Goal: Information Seeking & Learning: Learn about a topic

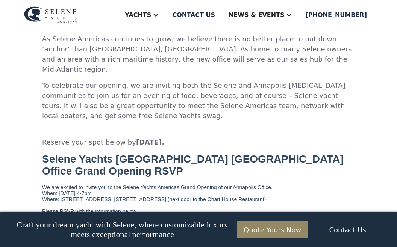
scroll to position [1812, 0]
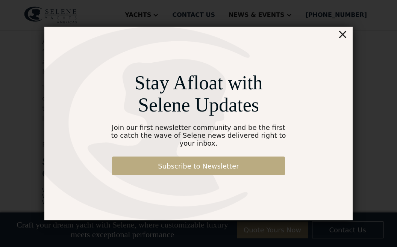
click at [168, 163] on link "Subscribe to Newsletter" at bounding box center [198, 166] width 173 height 19
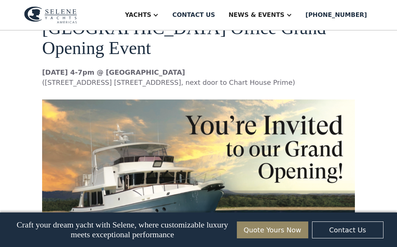
scroll to position [1581, 0]
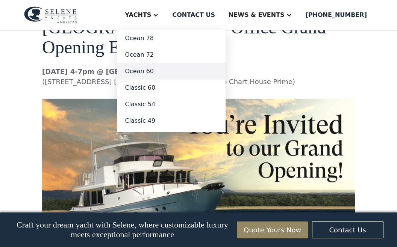
click at [142, 79] on link "Ocean 60" at bounding box center [171, 71] width 108 height 17
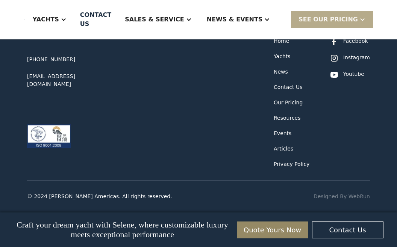
scroll to position [4251, 0]
type input "*"
type input "**********"
type input "*****"
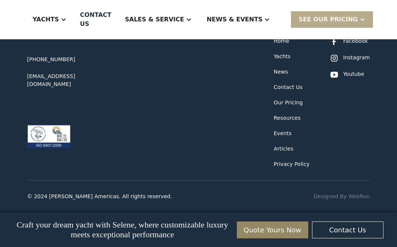
type input "******"
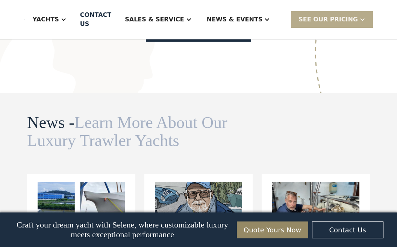
scroll to position [2150, 0]
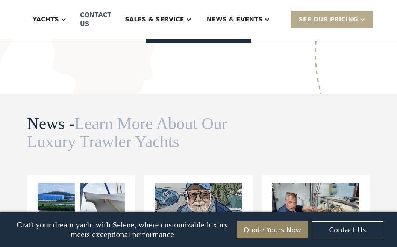
click at [102, 18] on div "Contact US" at bounding box center [95, 20] width 31 height 18
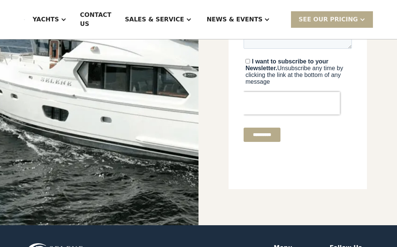
scroll to position [265, 0]
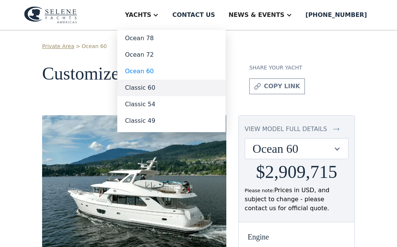
click at [144, 96] on link "Classic 60" at bounding box center [171, 88] width 108 height 17
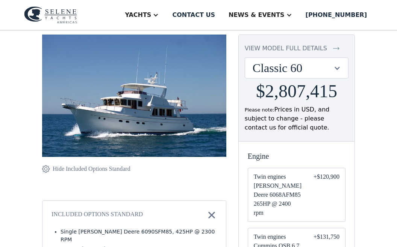
scroll to position [92, 0]
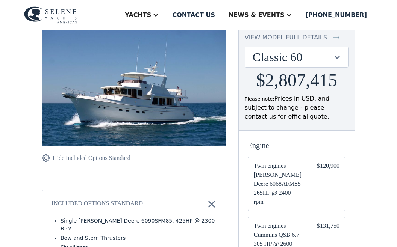
click at [115, 102] on img at bounding box center [134, 85] width 184 height 123
click at [333, 61] on div at bounding box center [336, 57] width 7 height 7
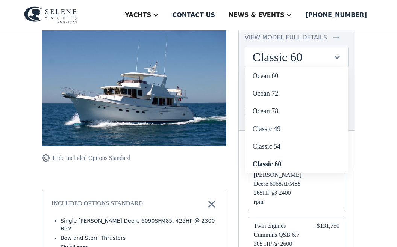
click at [333, 61] on div at bounding box center [336, 57] width 7 height 7
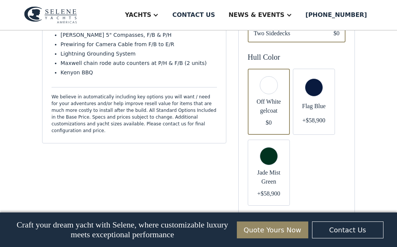
scroll to position [392, 0]
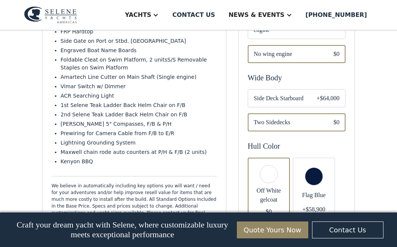
click at [69, 16] on img at bounding box center [50, 14] width 53 height 17
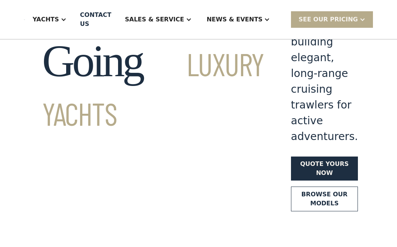
scroll to position [80, 0]
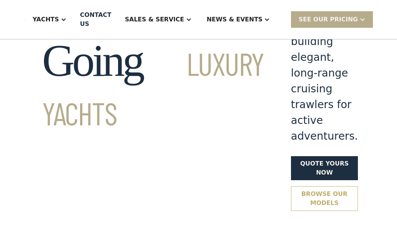
click at [291, 186] on link "Browse our models" at bounding box center [324, 198] width 67 height 25
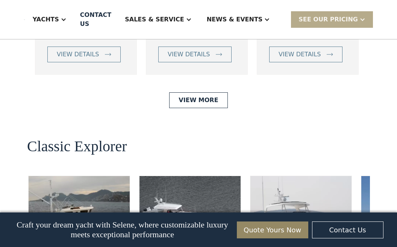
scroll to position [1653, 0]
click at [93, 59] on div "view details" at bounding box center [78, 54] width 42 height 9
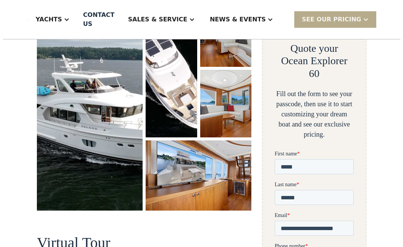
scroll to position [155, 0]
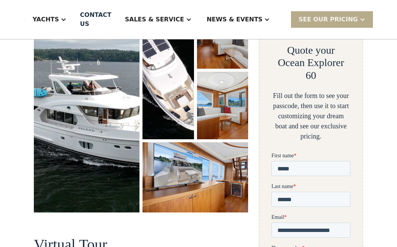
click at [110, 130] on img "open lightbox" at bounding box center [87, 107] width 106 height 212
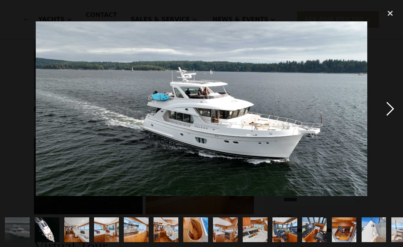
click at [388, 109] on div "next image" at bounding box center [390, 109] width 26 height 208
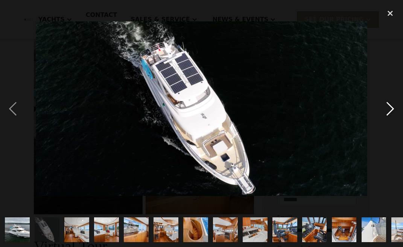
click at [388, 109] on div "next image" at bounding box center [390, 109] width 26 height 208
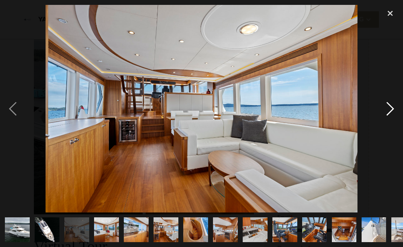
scroll to position [0, 0]
click at [390, 109] on div "next image" at bounding box center [390, 109] width 26 height 208
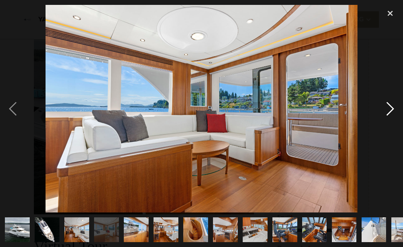
click at [390, 109] on div "next image" at bounding box center [390, 109] width 26 height 208
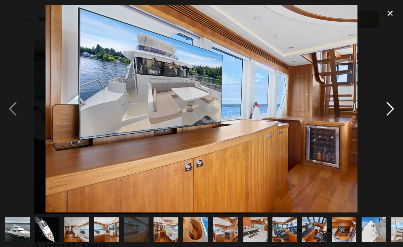
click at [390, 109] on div "next image" at bounding box center [390, 109] width 26 height 208
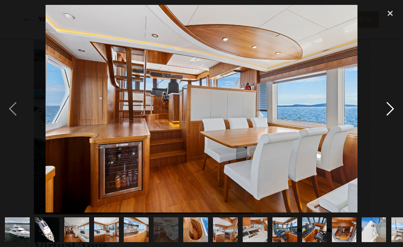
click at [390, 109] on div "next image" at bounding box center [390, 109] width 26 height 208
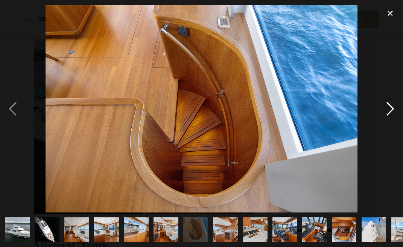
click at [390, 109] on div "next image" at bounding box center [390, 109] width 26 height 208
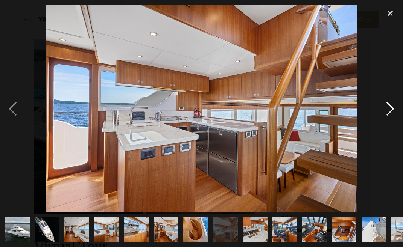
click at [390, 109] on div "next image" at bounding box center [390, 109] width 26 height 208
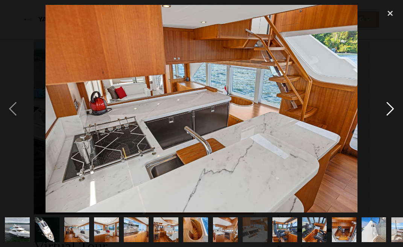
click at [390, 109] on div "next image" at bounding box center [390, 109] width 26 height 208
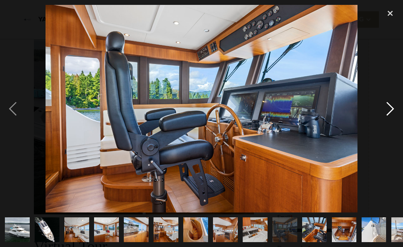
click at [390, 109] on div "next image" at bounding box center [390, 109] width 26 height 208
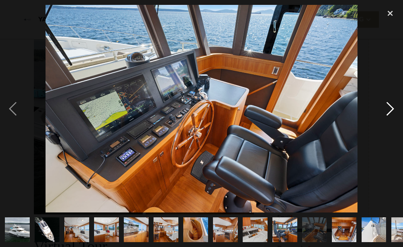
click at [390, 110] on div "next image" at bounding box center [390, 109] width 26 height 208
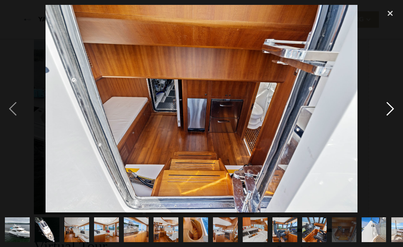
click at [389, 109] on div "next image" at bounding box center [390, 109] width 26 height 208
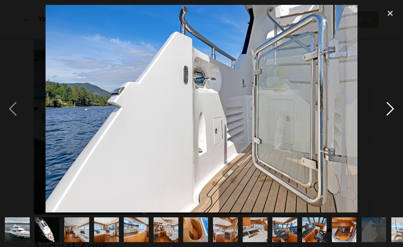
click at [389, 109] on div "next image" at bounding box center [390, 109] width 26 height 208
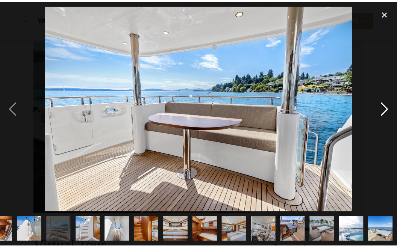
scroll to position [0, 344]
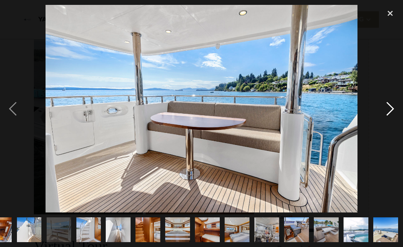
click at [389, 109] on div "next image" at bounding box center [390, 109] width 26 height 208
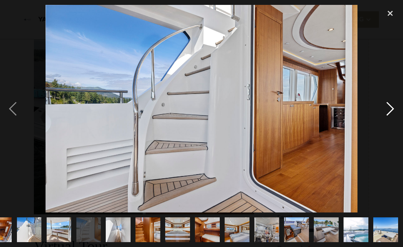
click at [389, 109] on div "next image" at bounding box center [390, 109] width 26 height 208
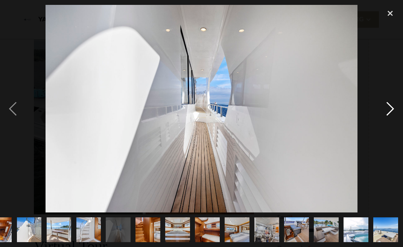
click at [389, 109] on div "next image" at bounding box center [390, 109] width 26 height 208
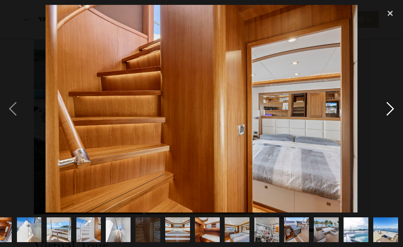
click at [389, 109] on div "next image" at bounding box center [390, 109] width 26 height 208
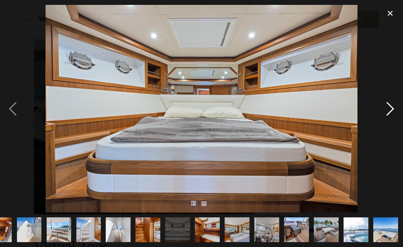
click at [389, 108] on div "next image" at bounding box center [390, 109] width 26 height 208
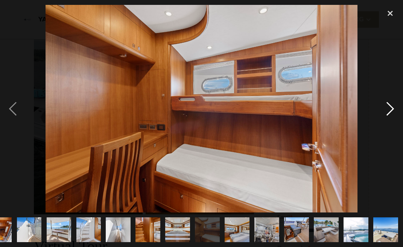
click at [389, 108] on div "next image" at bounding box center [390, 109] width 26 height 208
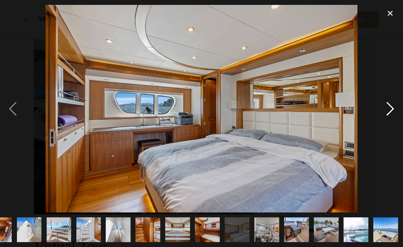
click at [390, 108] on div "next image" at bounding box center [390, 109] width 26 height 208
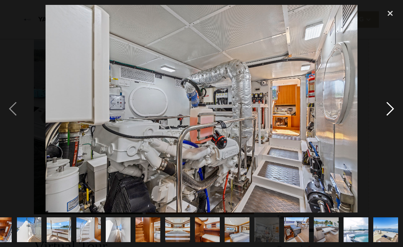
click at [390, 109] on div "next image" at bounding box center [390, 109] width 26 height 208
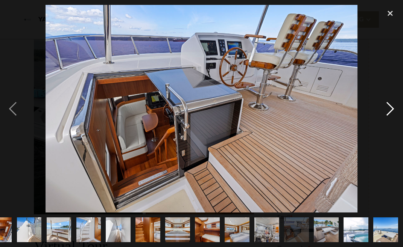
click at [389, 109] on div "next image" at bounding box center [390, 109] width 26 height 208
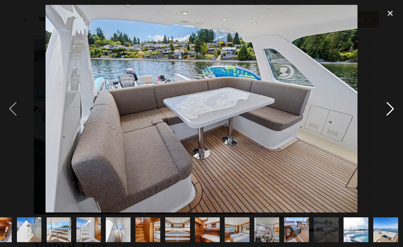
click at [389, 109] on div "next image" at bounding box center [390, 109] width 26 height 208
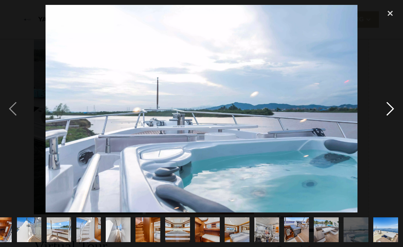
click at [389, 109] on div "next image" at bounding box center [390, 109] width 26 height 208
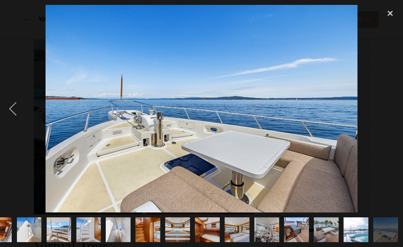
click at [389, 109] on div "next image" at bounding box center [390, 109] width 26 height 208
click at [388, 17] on div "close lightbox" at bounding box center [390, 13] width 26 height 17
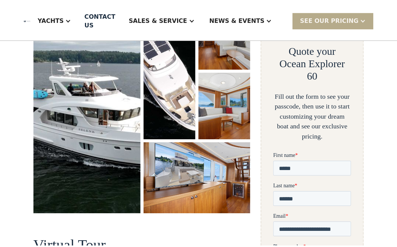
scroll to position [0, 0]
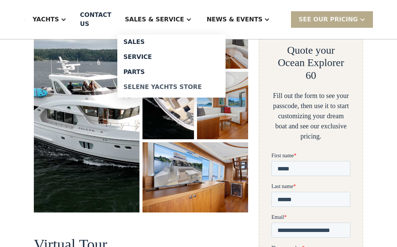
click at [156, 90] on div "Selene Yachts Store" at bounding box center [171, 87] width 96 height 6
